Goal: Check status: Check status

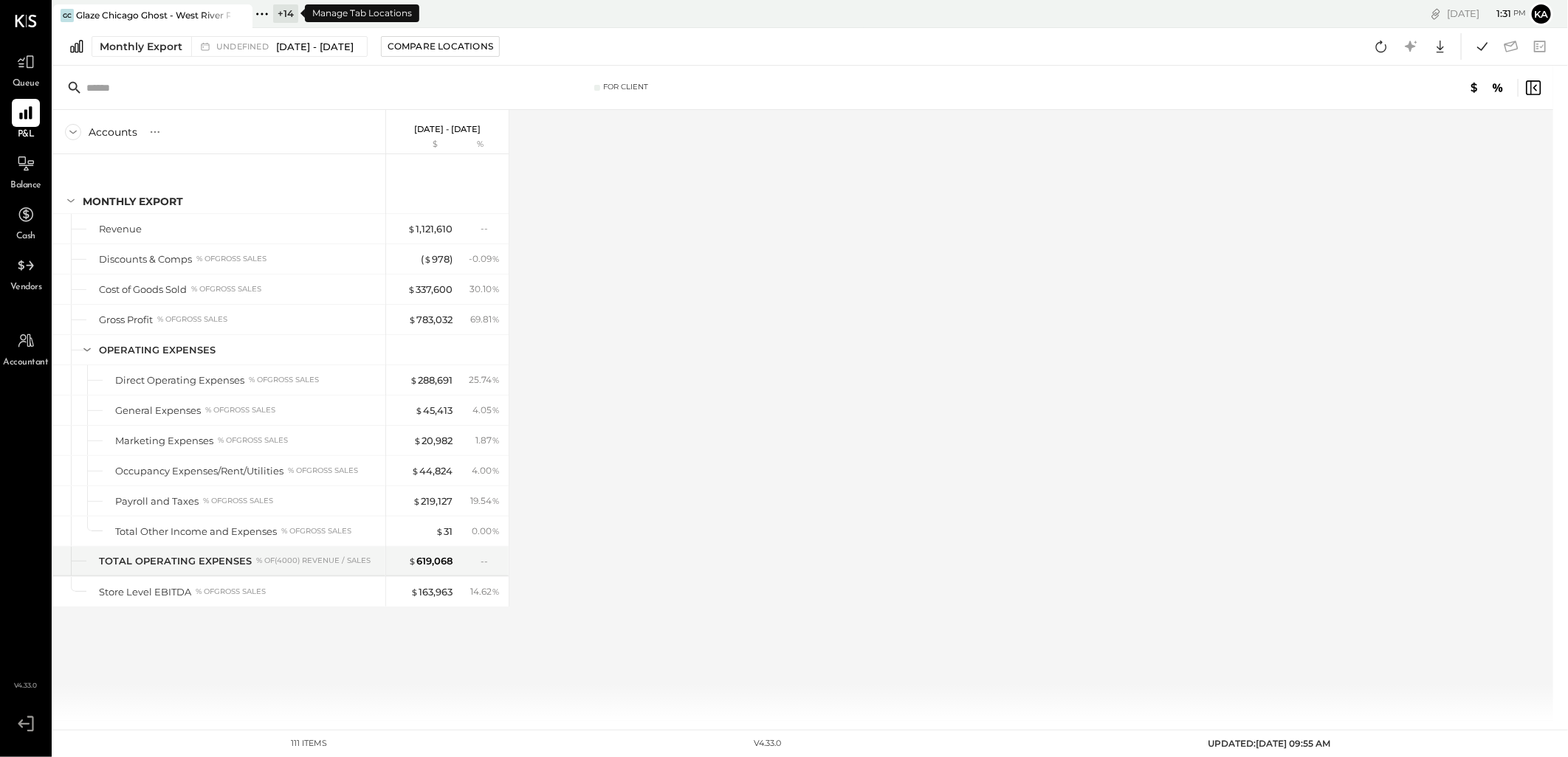
click at [264, 5] on icon at bounding box center [262, 14] width 19 height 19
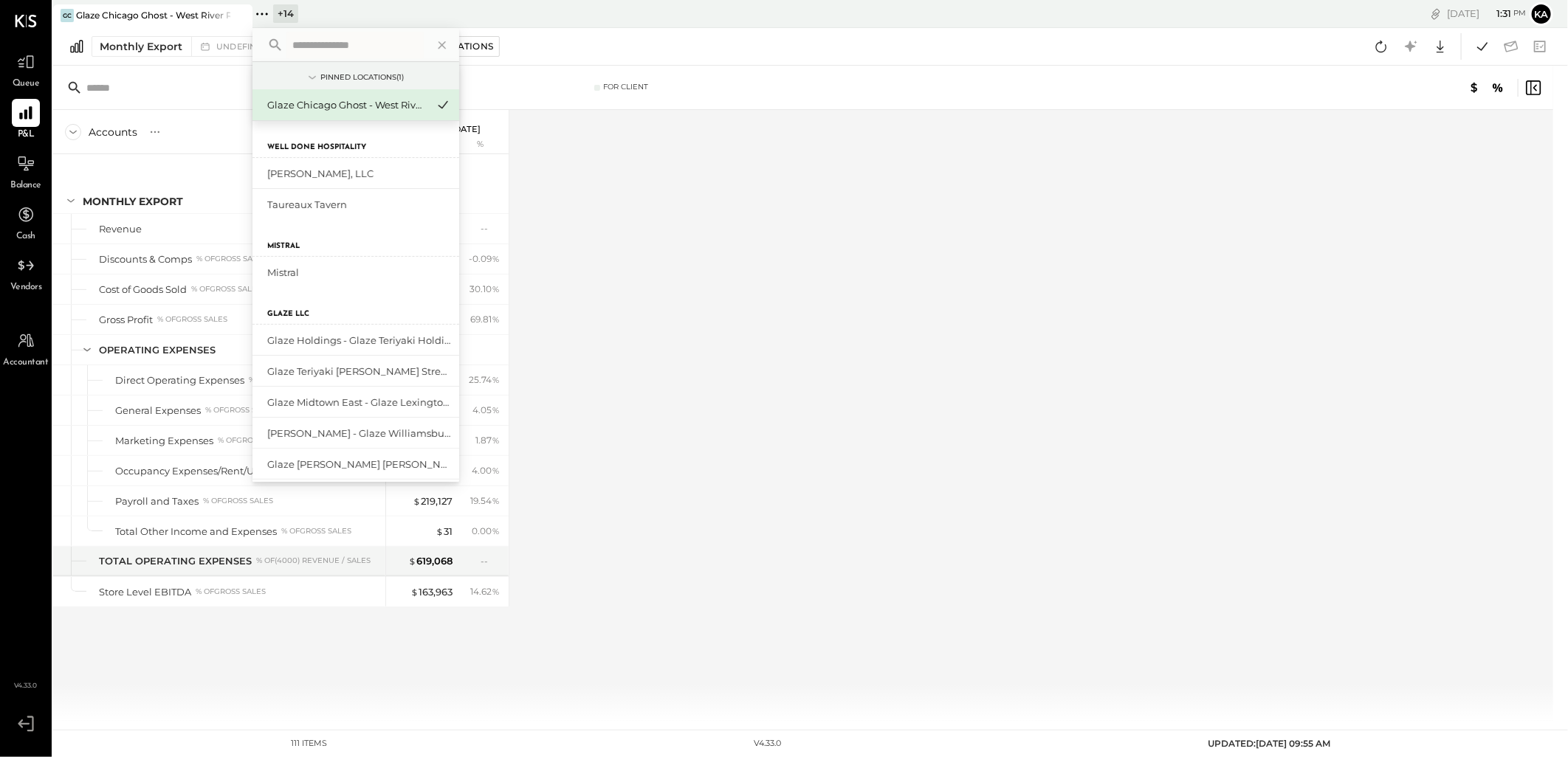
drag, startPoint x: 717, startPoint y: 320, endPoint x: 613, endPoint y: 273, distance: 114.1
click at [712, 320] on div "Accounts S % GL [DATE] - [DATE] $ % Monthly Export Revenue Discounts & Comps % …" at bounding box center [804, 415] width 1502 height 611
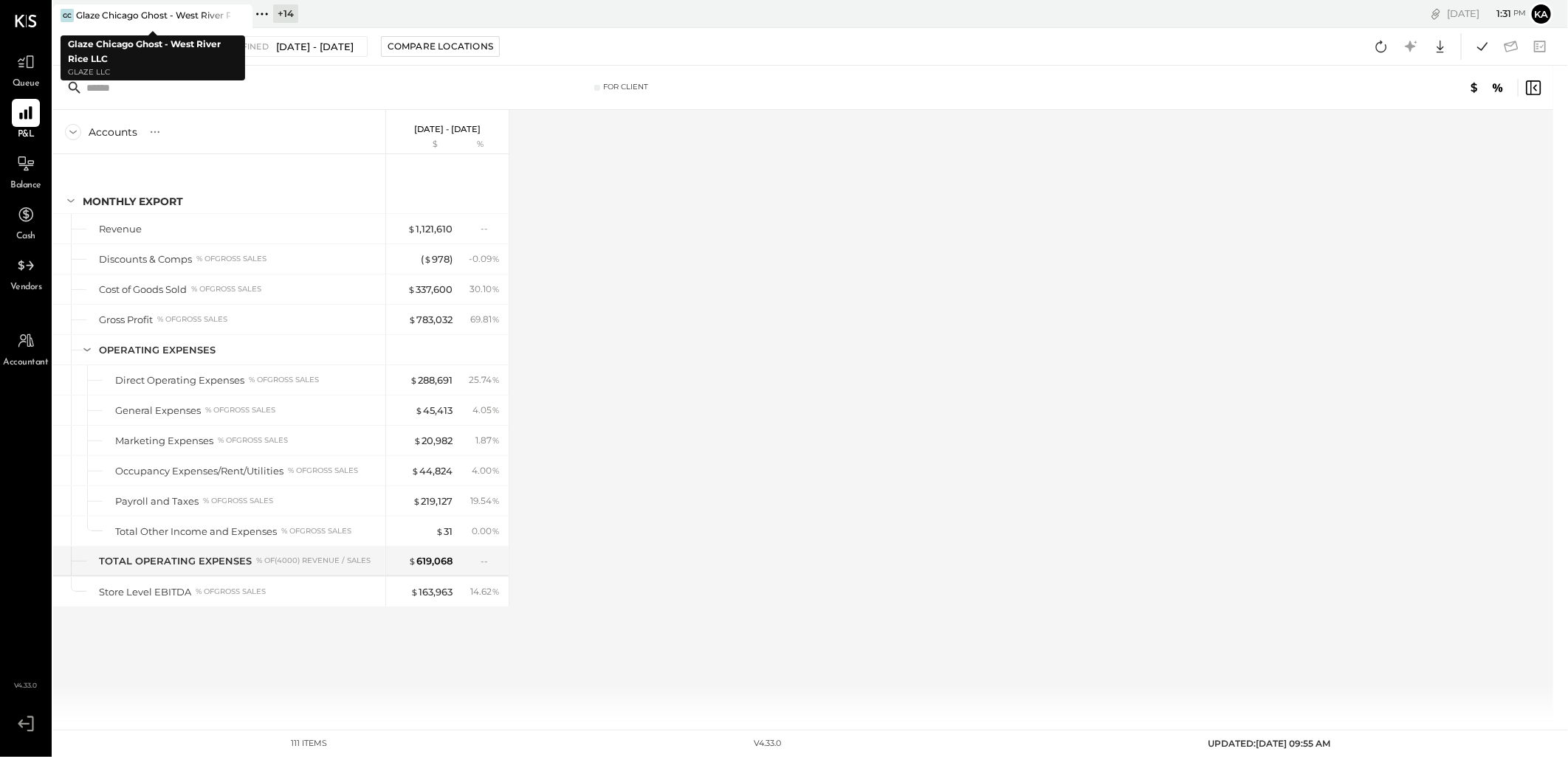
click at [234, 9] on icon at bounding box center [240, 15] width 18 height 17
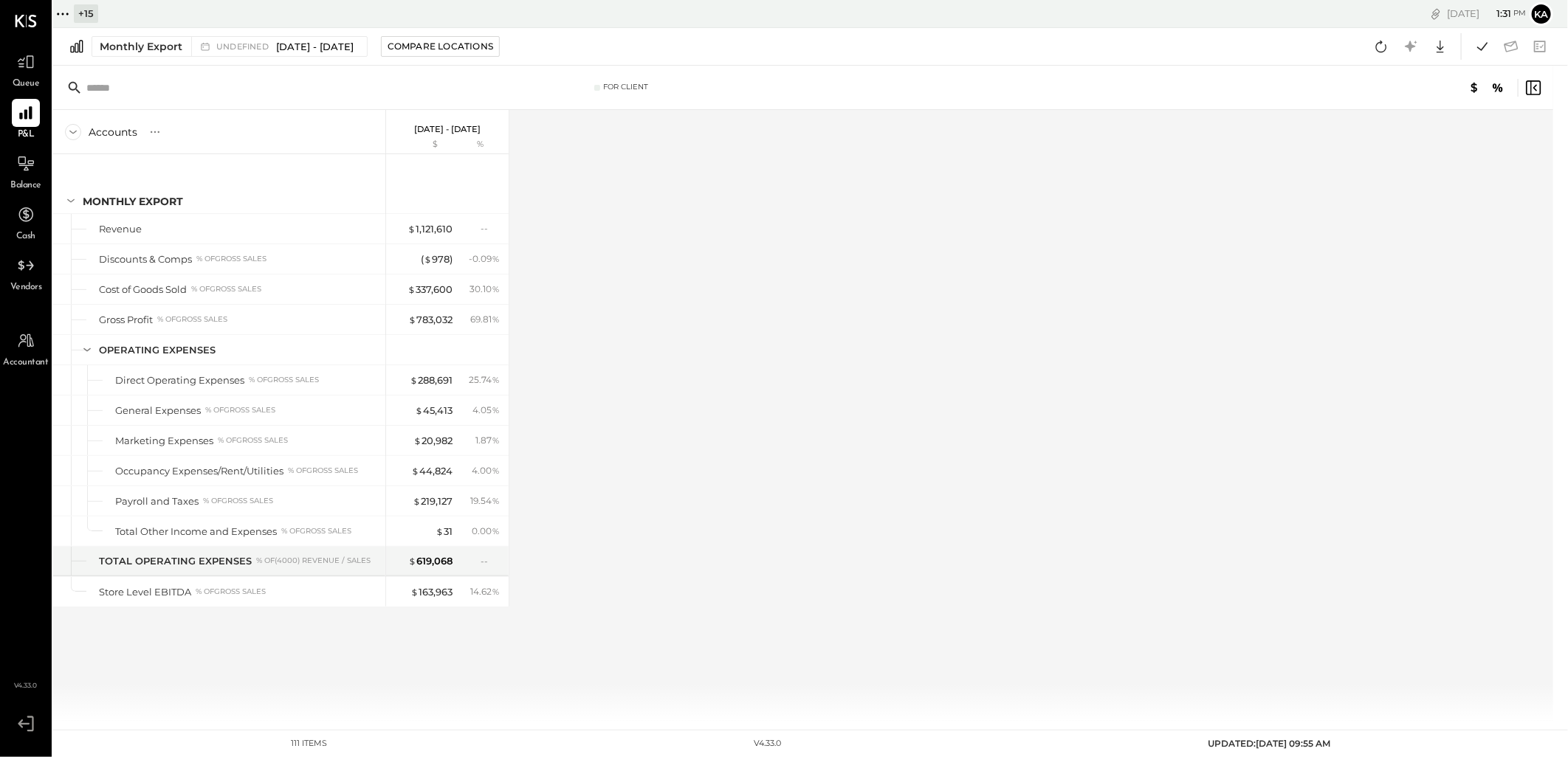
click at [60, 14] on icon at bounding box center [62, 14] width 19 height 19
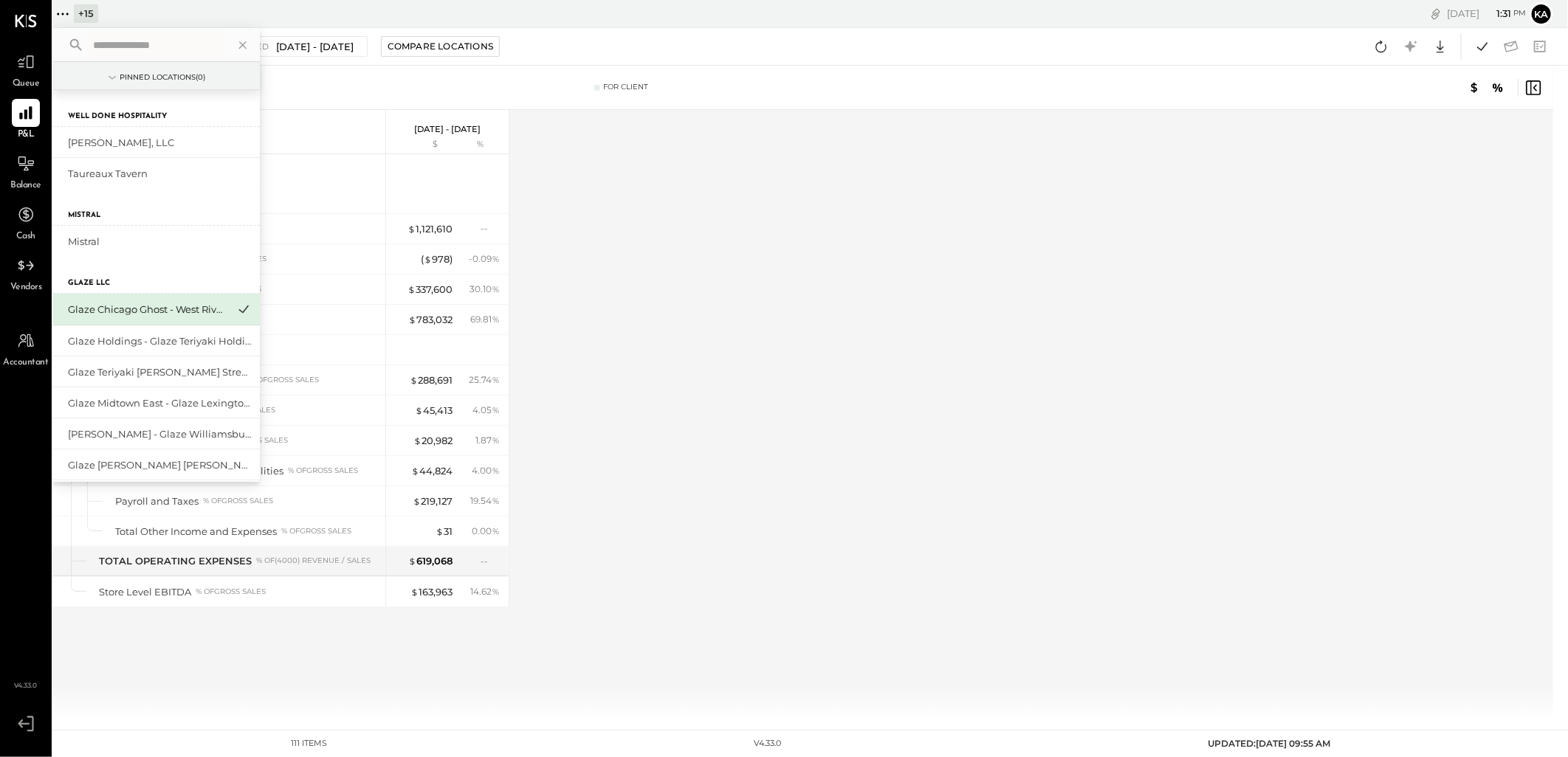
click at [90, 11] on div "+ 15" at bounding box center [86, 14] width 24 height 18
click at [238, 46] on icon at bounding box center [243, 45] width 19 height 19
